Goal: Information Seeking & Learning: Understand process/instructions

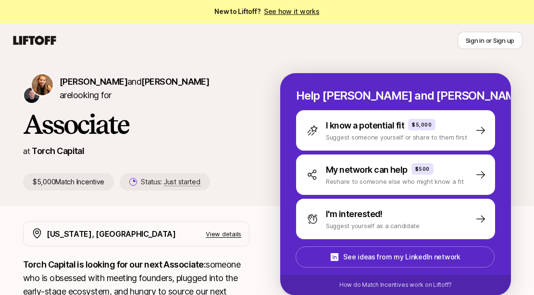
click at [28, 37] on icon at bounding box center [34, 40] width 43 height 9
click at [236, 204] on div "[PERSON_NAME] and [PERSON_NAME] are looking for Associate at Torch Capital $5,0…" at bounding box center [267, 139] width 534 height 133
click at [297, 14] on link "See how it works" at bounding box center [292, 11] width 56 height 8
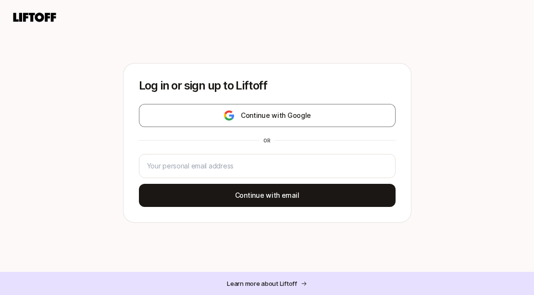
click at [432, 54] on div "Log in or sign up to Liftoff Continue with Google or Continue with email Learn …" at bounding box center [267, 162] width 534 height 266
